Goal: Task Accomplishment & Management: Use online tool/utility

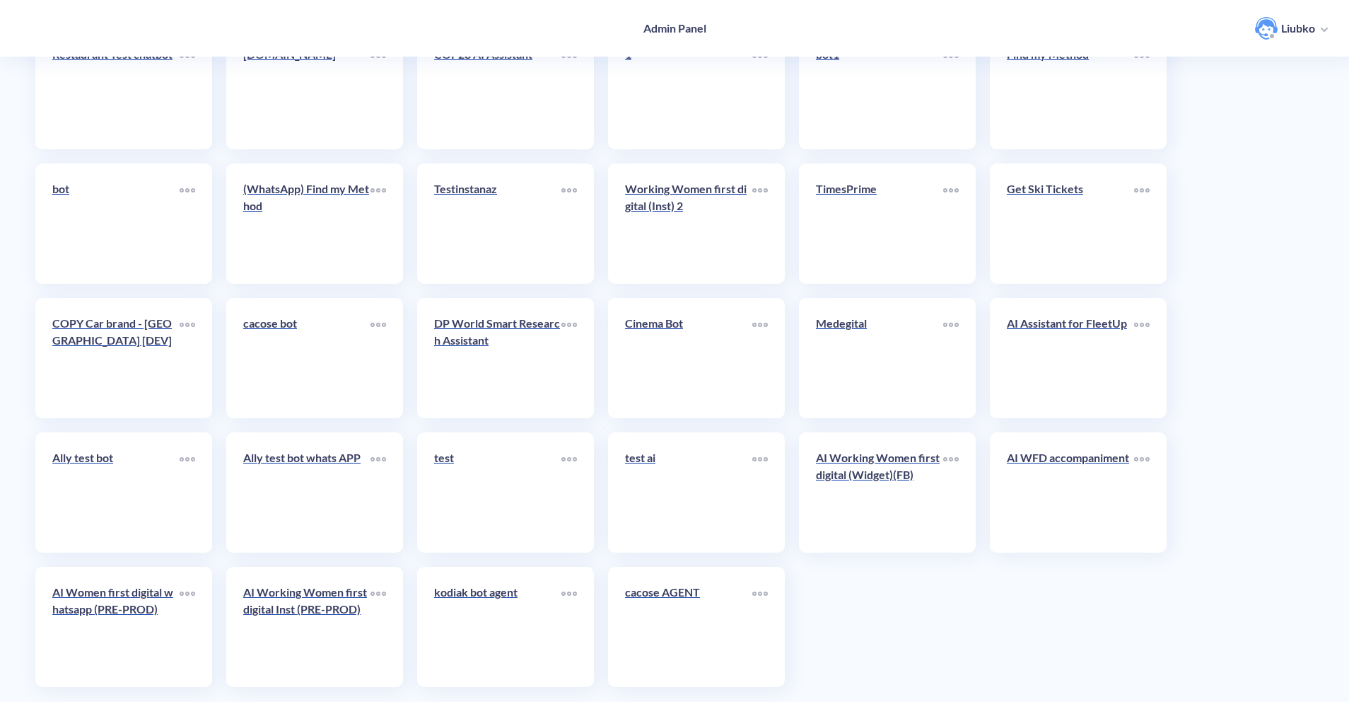
scroll to position [3101, 0]
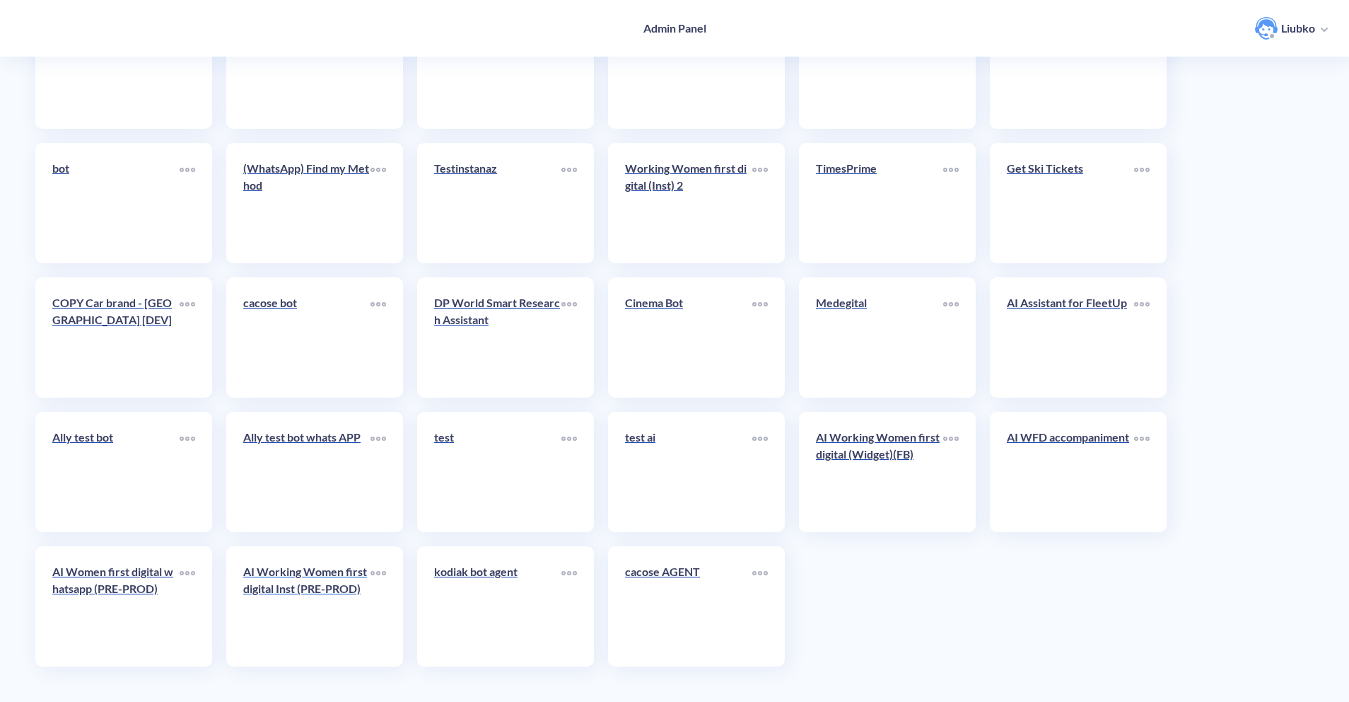
click at [325, 600] on div "AI Working Women first digital Inst (PRE-PROD)" at bounding box center [306, 585] width 127 height 45
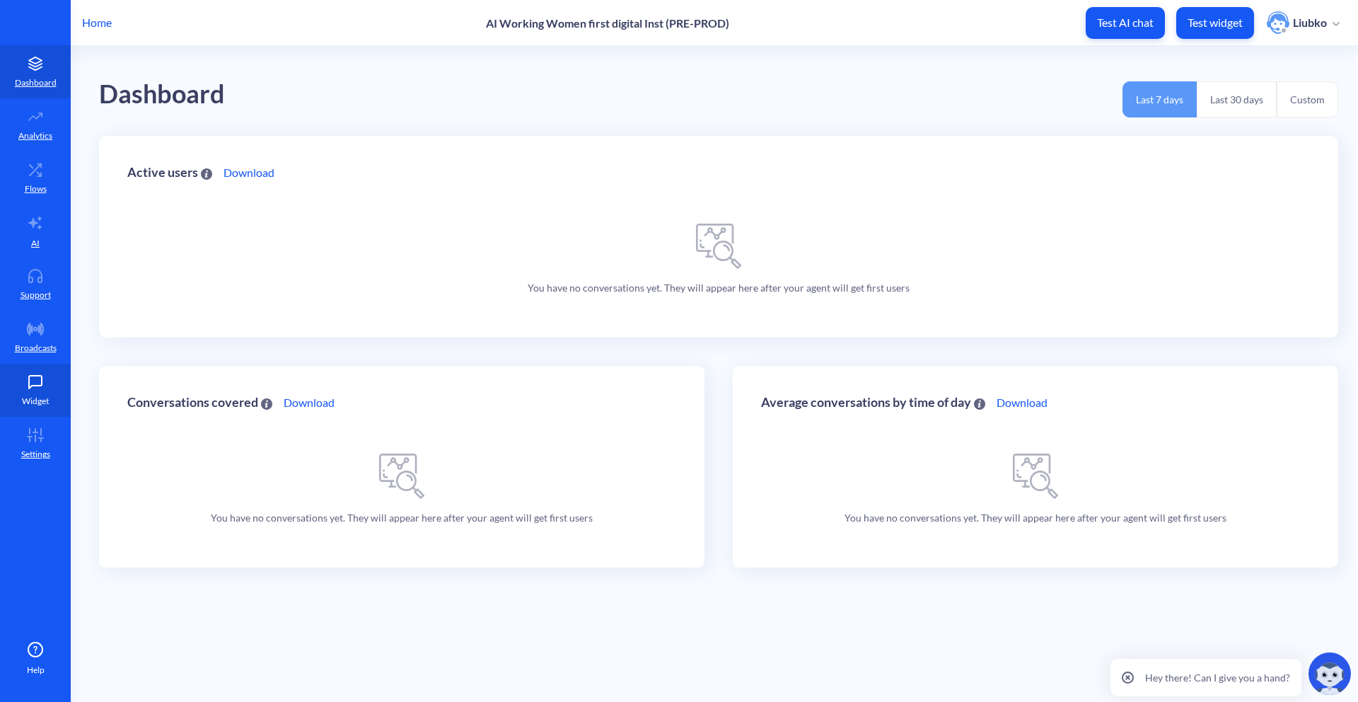
click at [45, 378] on icon at bounding box center [35, 382] width 28 height 14
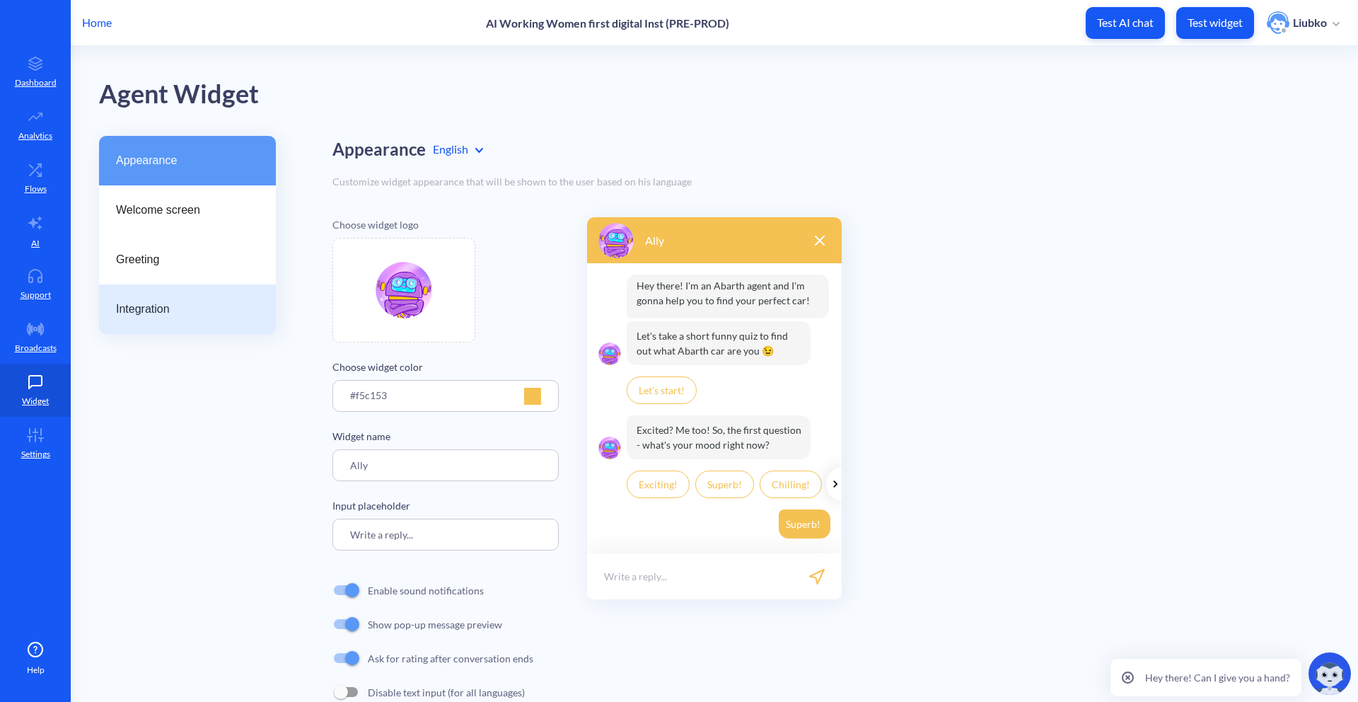
click at [214, 301] on span "Integration" at bounding box center [182, 309] width 132 height 17
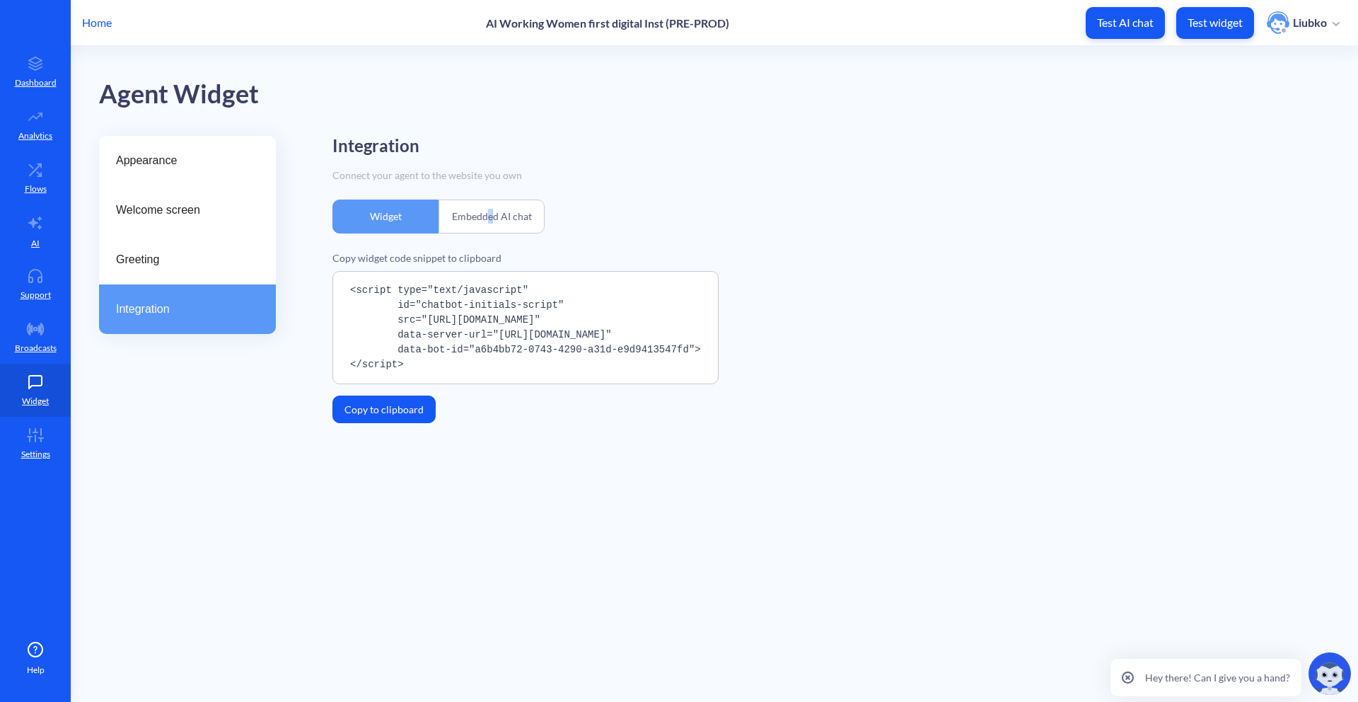
click at [490, 209] on div "Embedded AI chat" at bounding box center [491, 216] width 106 height 34
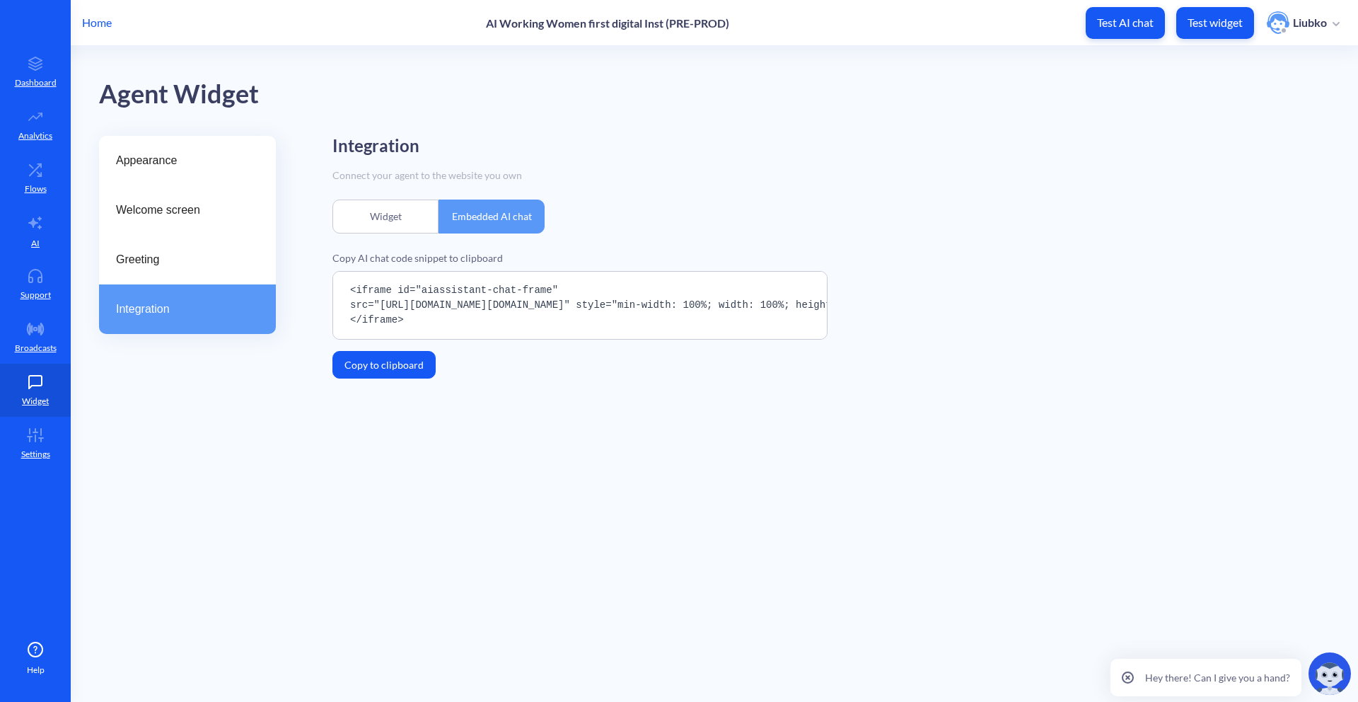
click at [782, 475] on main "Agent Widget Appearance Welcome screen Greeting Integration Integration Connect…" at bounding box center [714, 374] width 1287 height 656
